Goal: Information Seeking & Learning: Learn about a topic

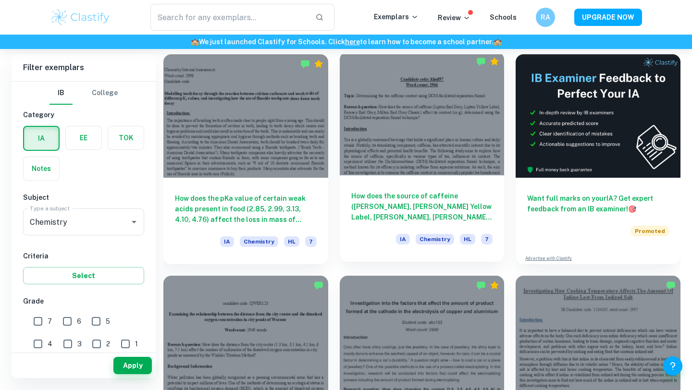
scroll to position [454, 0]
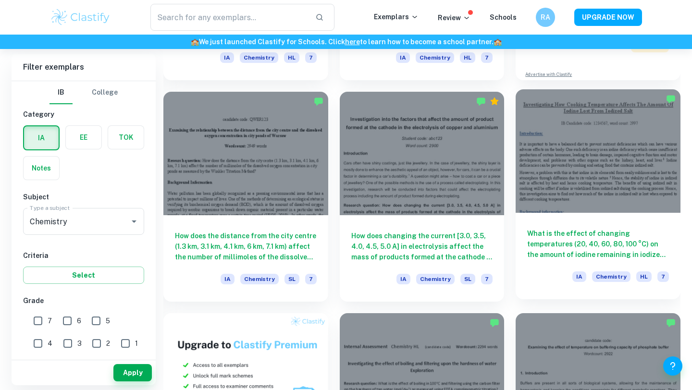
click at [594, 237] on h6 "What is the effect of changing temperatures (20, 40, 60, 80, 100 °C) on the amo…" at bounding box center [598, 244] width 142 height 32
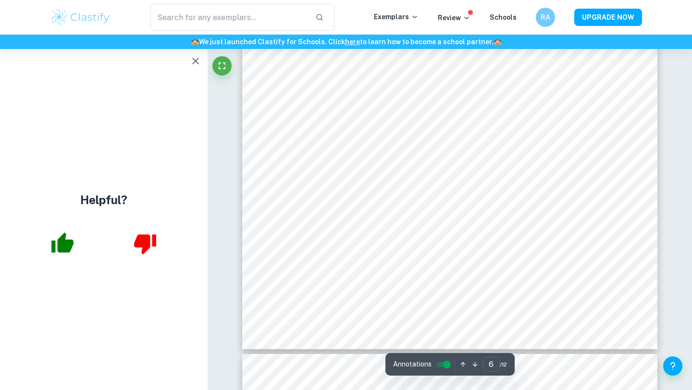
scroll to position [3158, 0]
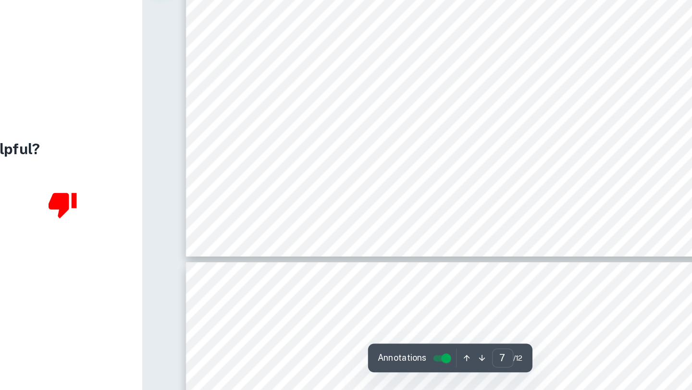
type input "8"
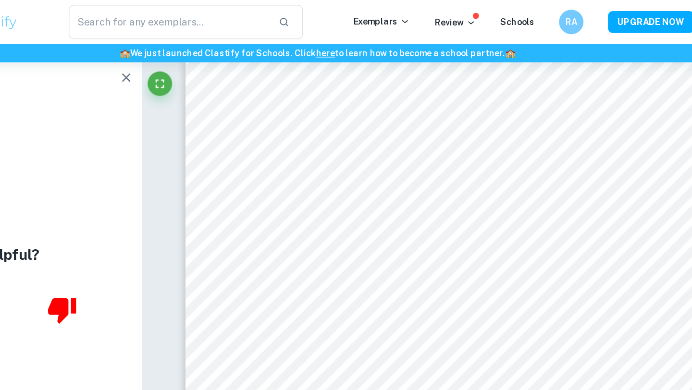
scroll to position [3859, 0]
